Goal: Manage account settings

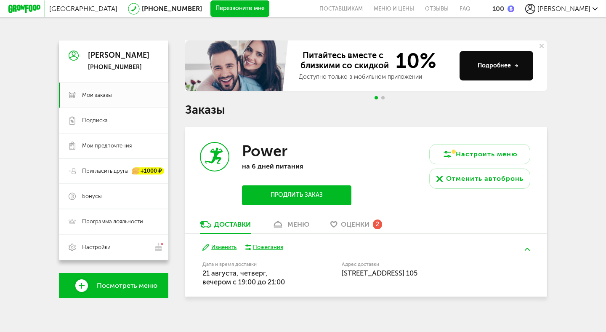
click at [582, 8] on span "[PERSON_NAME]" at bounding box center [564, 9] width 53 height 8
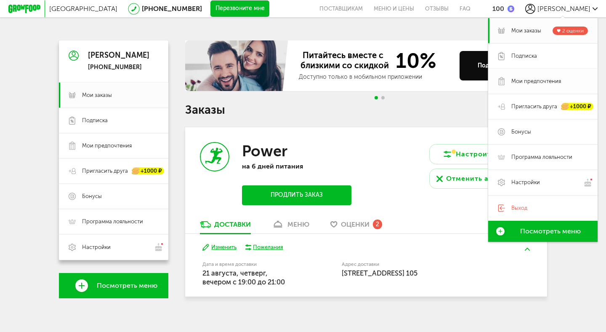
click at [521, 80] on span "Мои предпочтения" at bounding box center [536, 81] width 50 height 8
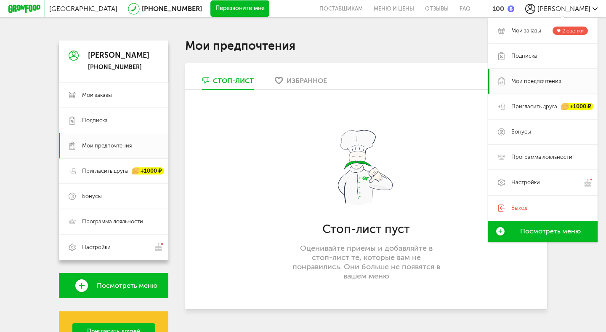
click at [239, 200] on div "Стоп-лист пуст Оценивайте приемы и добавляйте в стоп-лист те, которые вам не по…" at bounding box center [366, 199] width 362 height 219
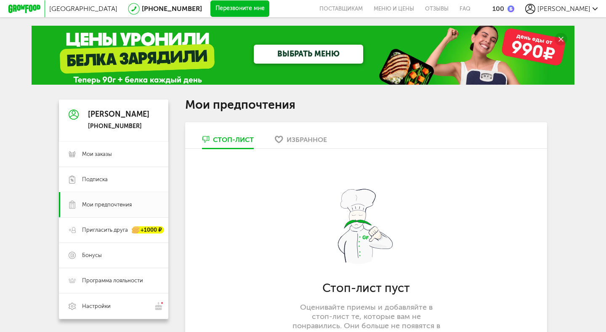
click at [303, 137] on div "Избранное" at bounding box center [307, 140] width 40 height 8
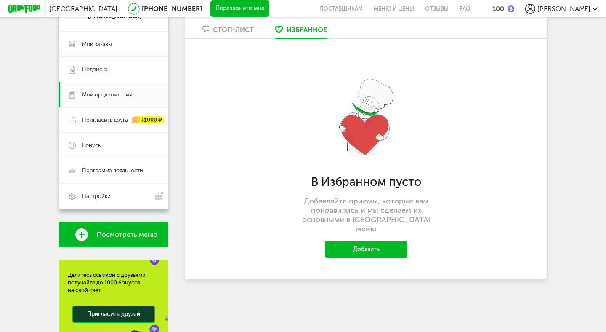
scroll to position [87, 0]
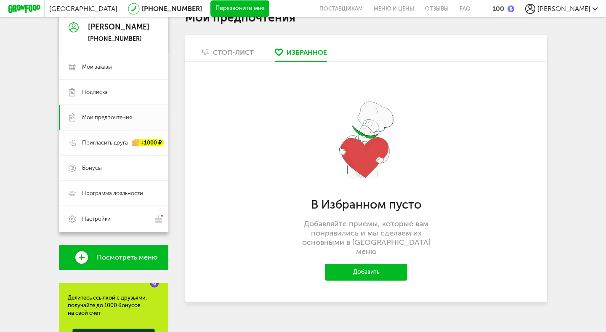
click at [229, 55] on div "Стоп-лист" at bounding box center [233, 52] width 41 height 8
